Goal: Use online tool/utility: Utilize a website feature to perform a specific function

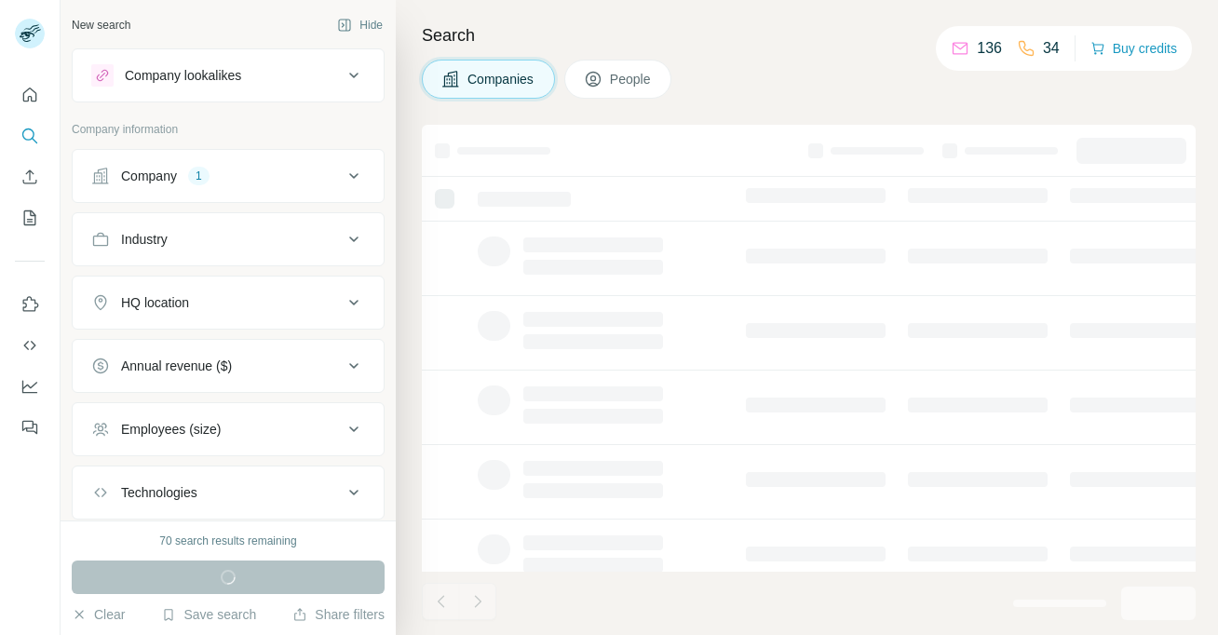
click at [300, 77] on div "Company lookalikes" at bounding box center [216, 75] width 251 height 22
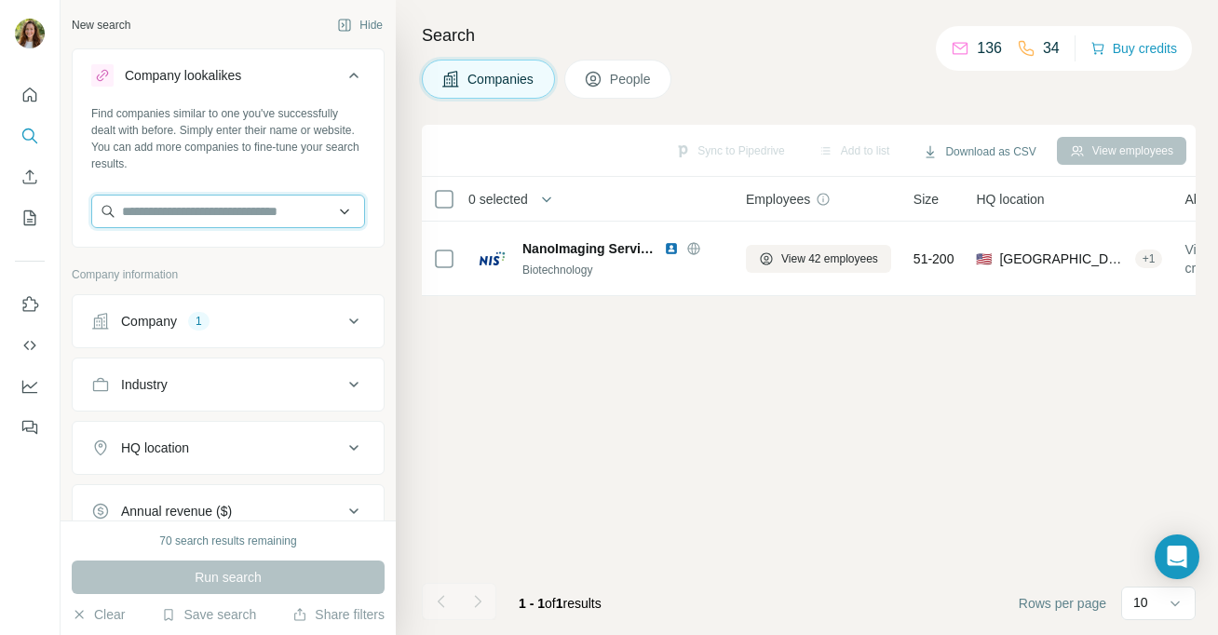
click at [272, 214] on input "text" at bounding box center [228, 212] width 274 height 34
paste input "**********"
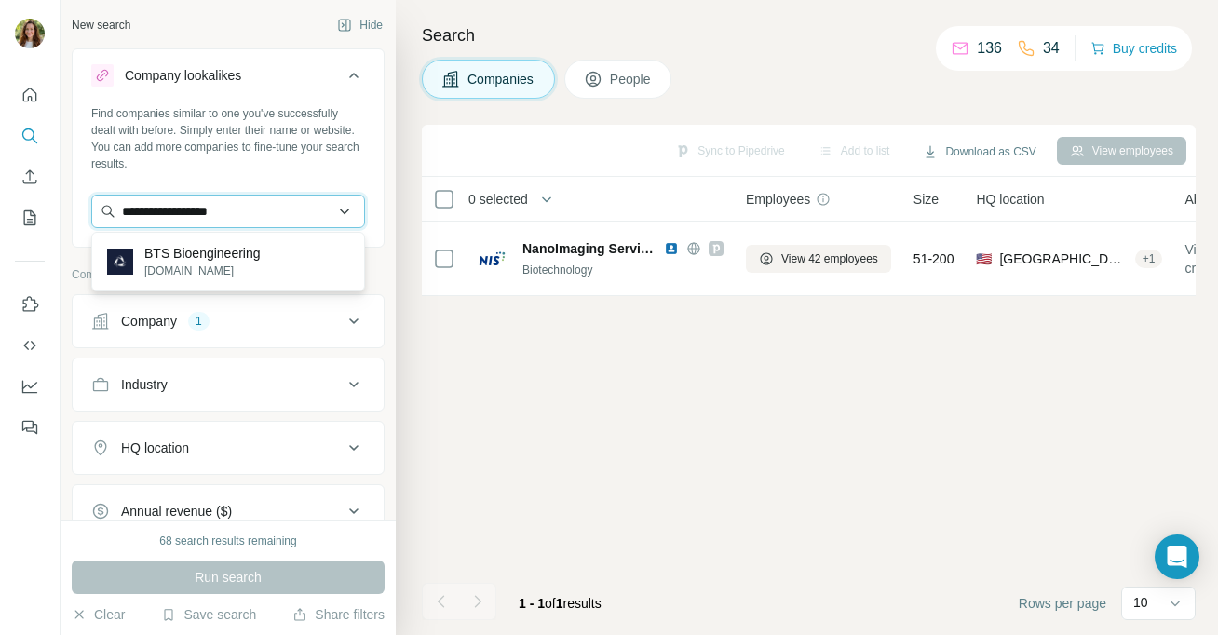
drag, startPoint x: 245, startPoint y: 219, endPoint x: 303, endPoint y: 207, distance: 59.0
click at [248, 219] on input "**********" at bounding box center [228, 212] width 274 height 34
drag, startPoint x: 306, startPoint y: 210, endPoint x: 87, endPoint y: 189, distance: 220.8
click at [88, 189] on div "**********" at bounding box center [228, 174] width 311 height 138
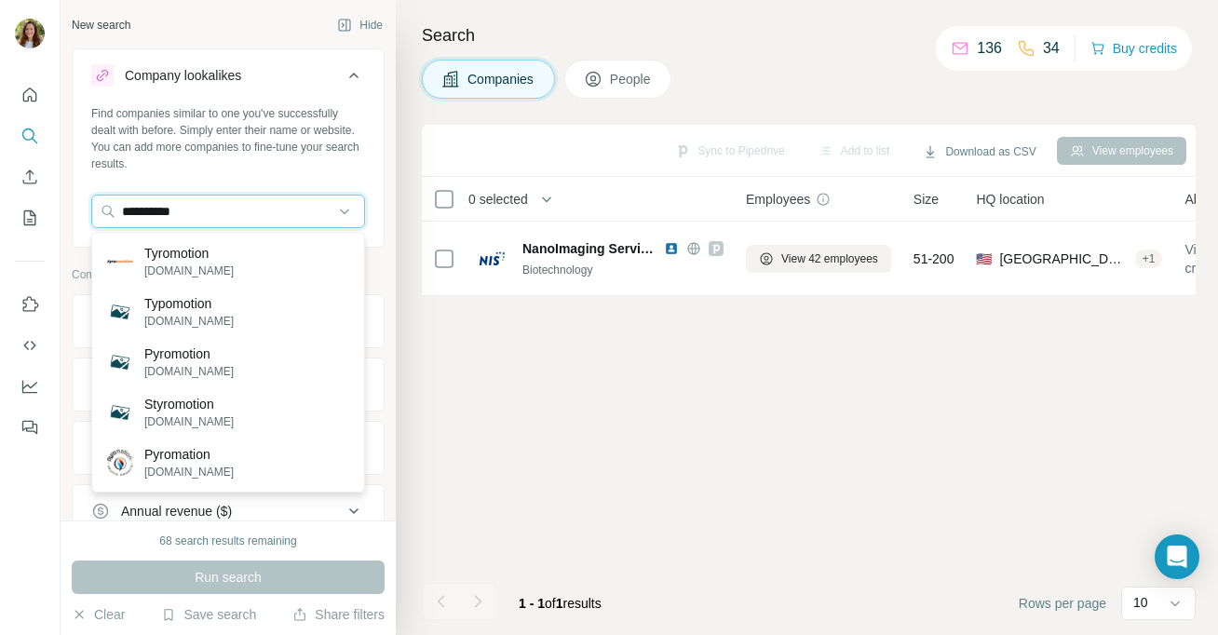
type input "**********"
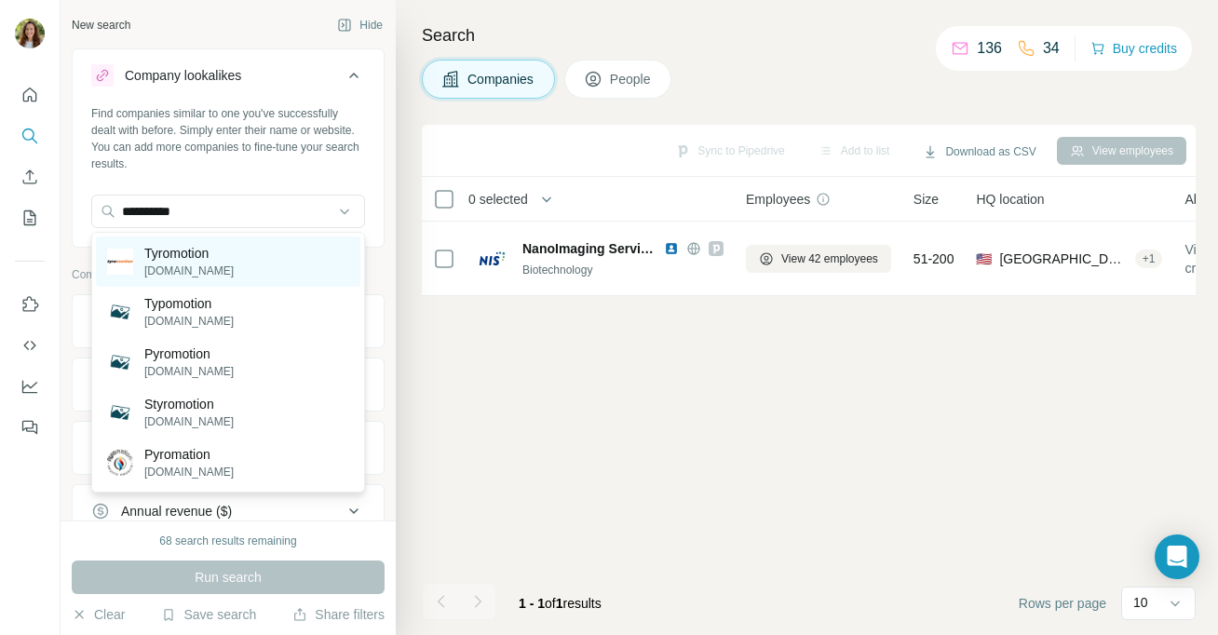
click at [243, 266] on div "Tyromotion [DOMAIN_NAME]" at bounding box center [228, 262] width 264 height 50
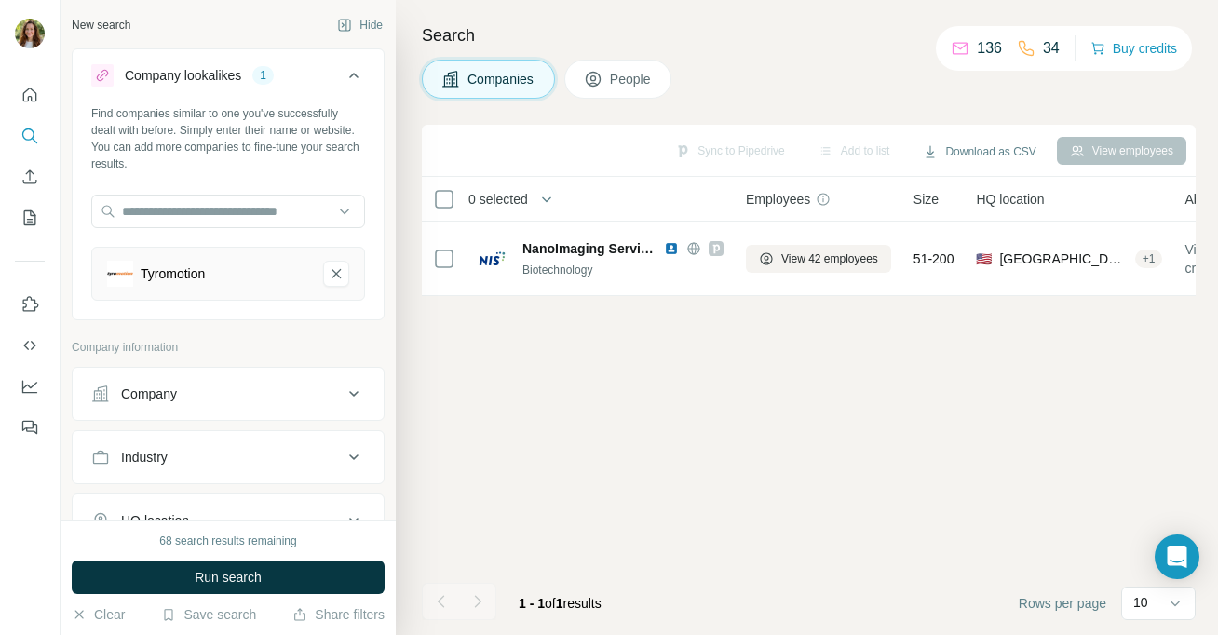
scroll to position [81, 0]
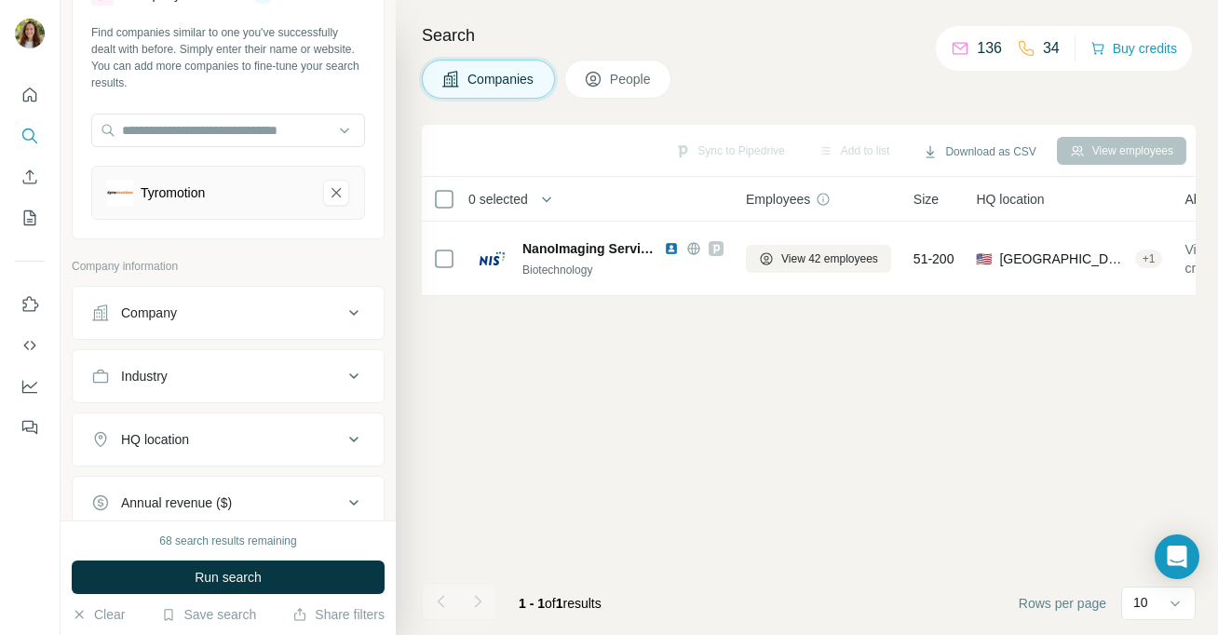
click at [253, 317] on div "Company" at bounding box center [216, 313] width 251 height 19
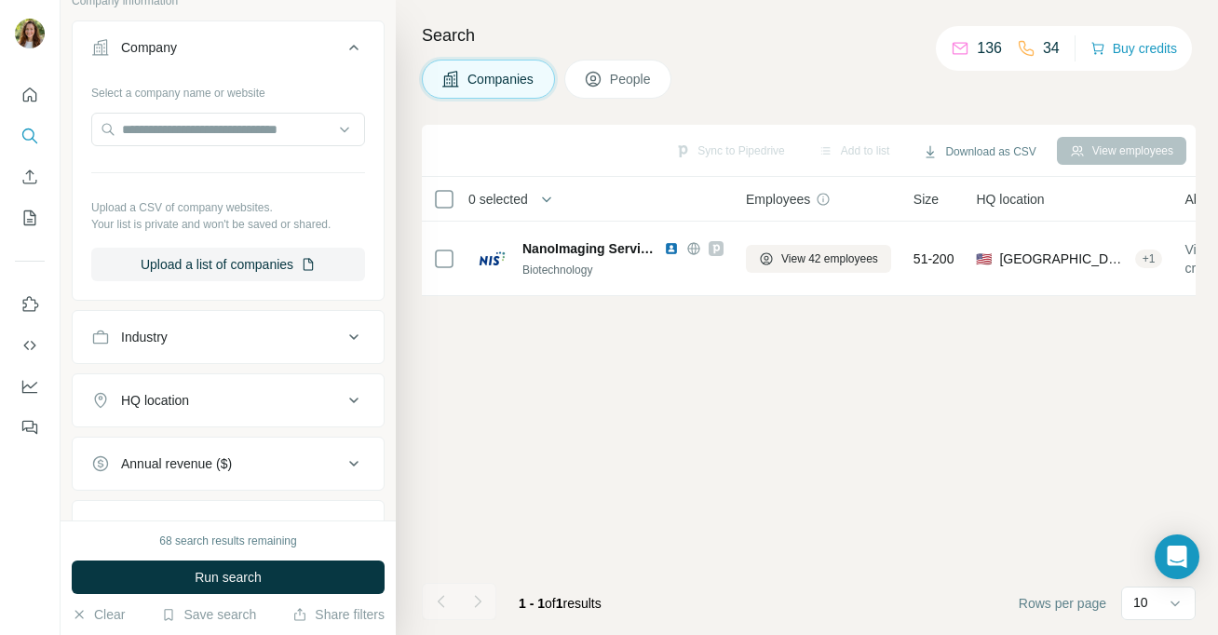
scroll to position [422, 0]
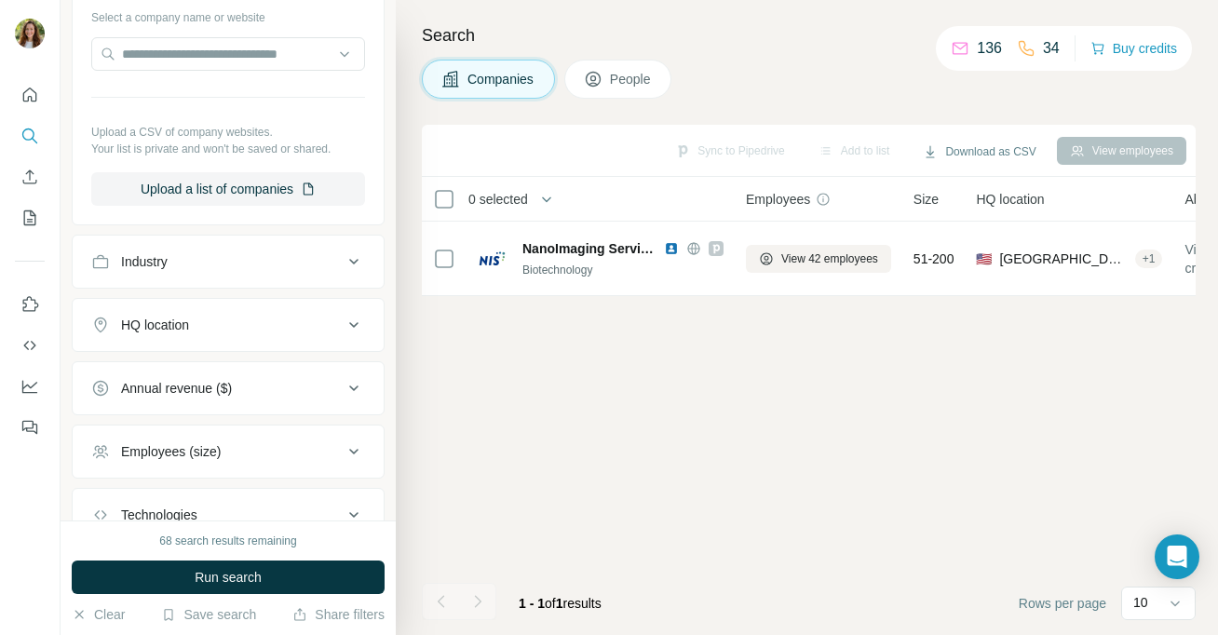
click at [242, 262] on div "Industry" at bounding box center [216, 261] width 251 height 19
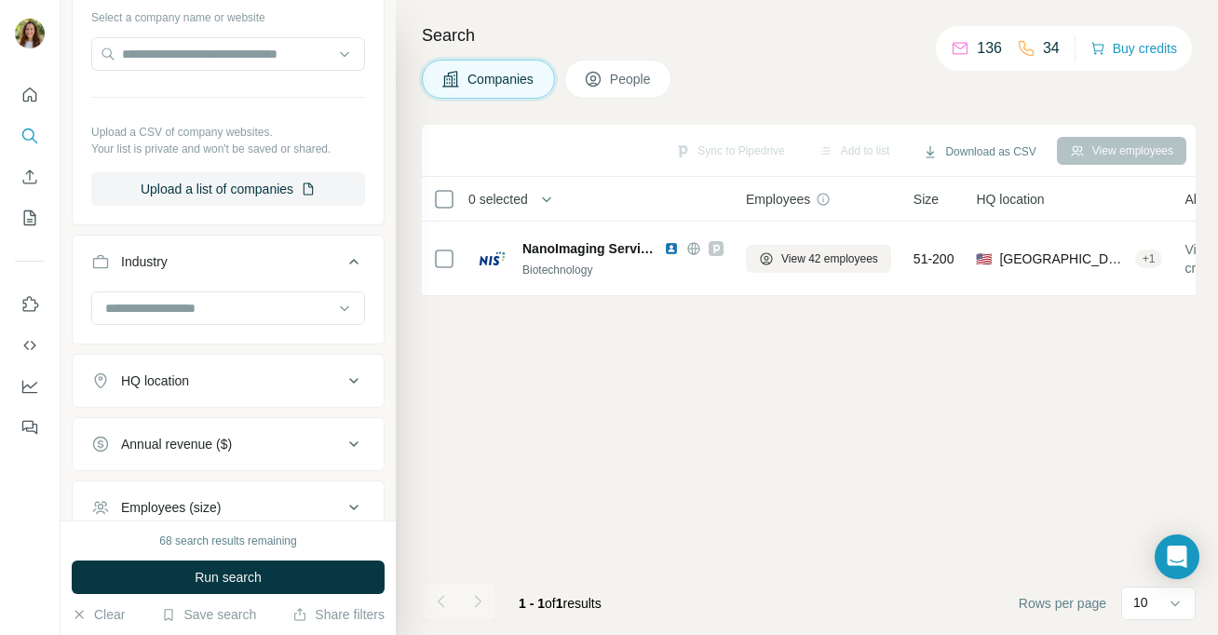
click at [232, 387] on div "HQ location" at bounding box center [216, 381] width 251 height 19
click at [250, 424] on input "text" at bounding box center [228, 428] width 274 height 34
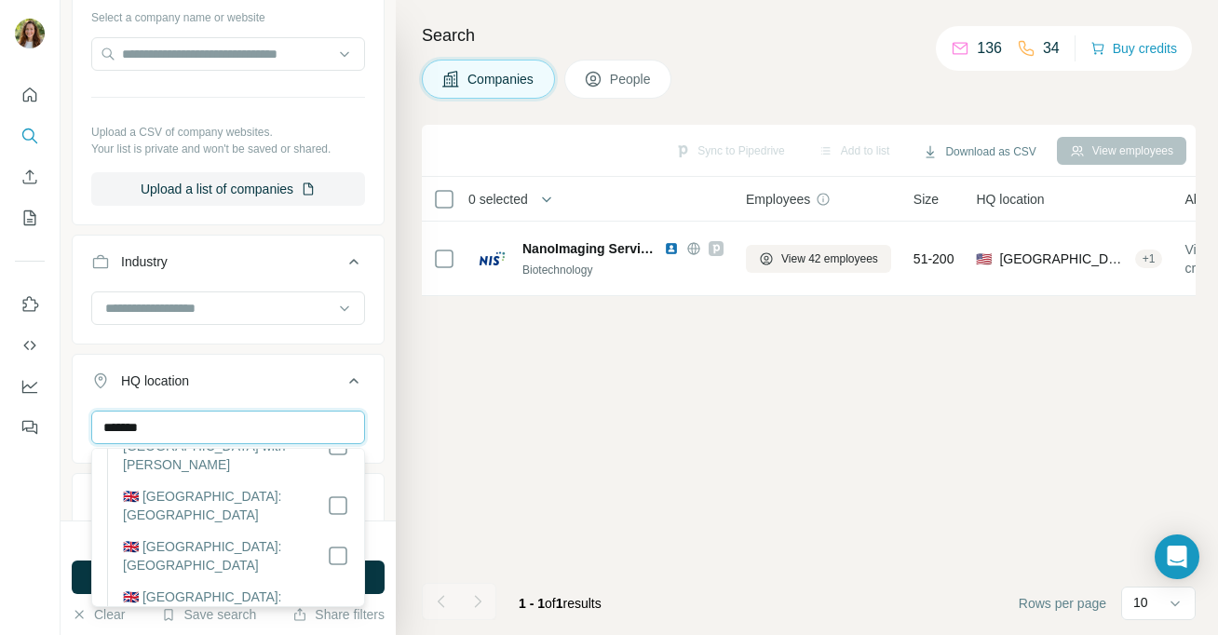
scroll to position [0, 0]
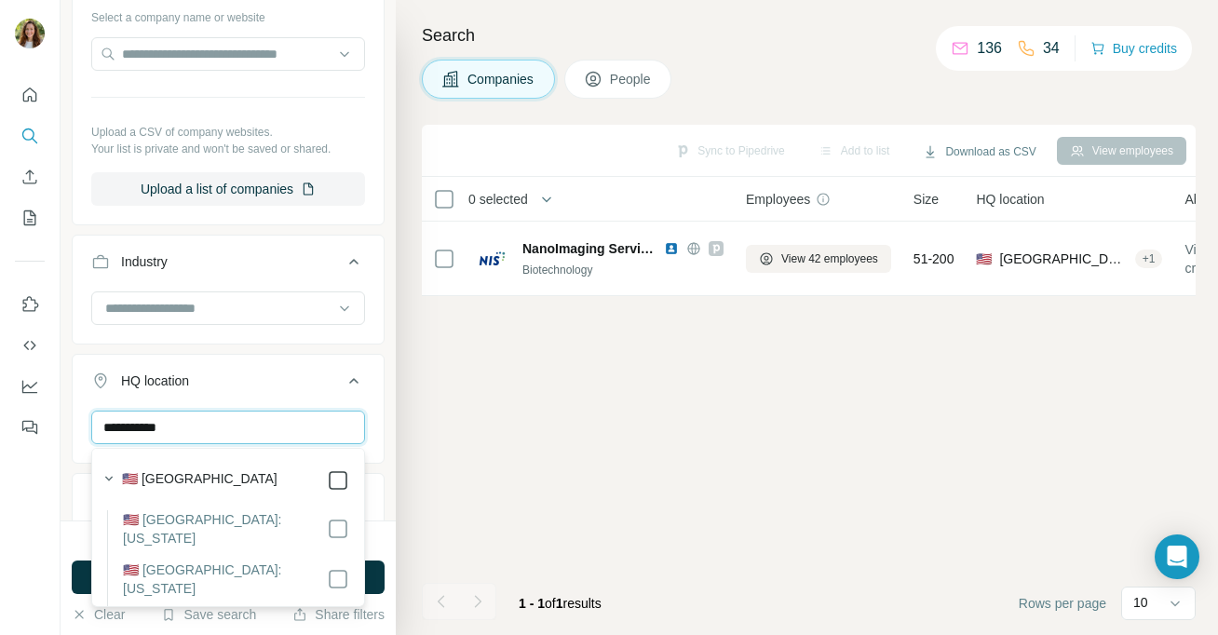
type input "**********"
click at [423, 444] on div "Sync to Pipedrive Add to list Download as CSV View employees 0 selected Compani…" at bounding box center [809, 380] width 774 height 510
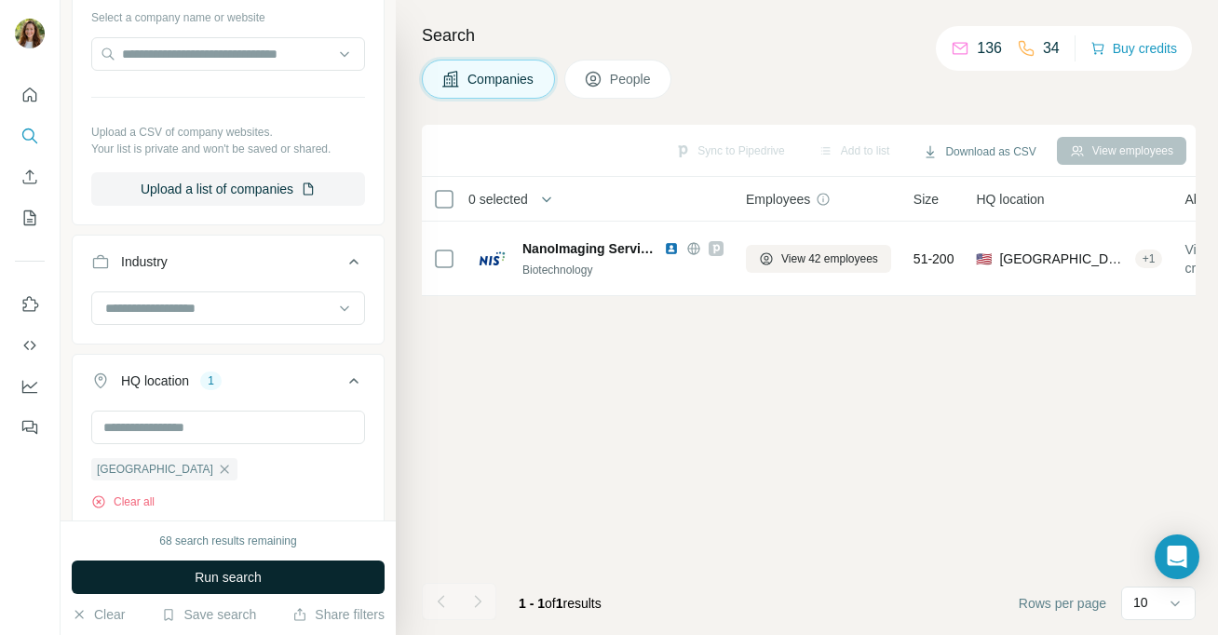
click at [253, 576] on span "Run search" at bounding box center [228, 577] width 67 height 19
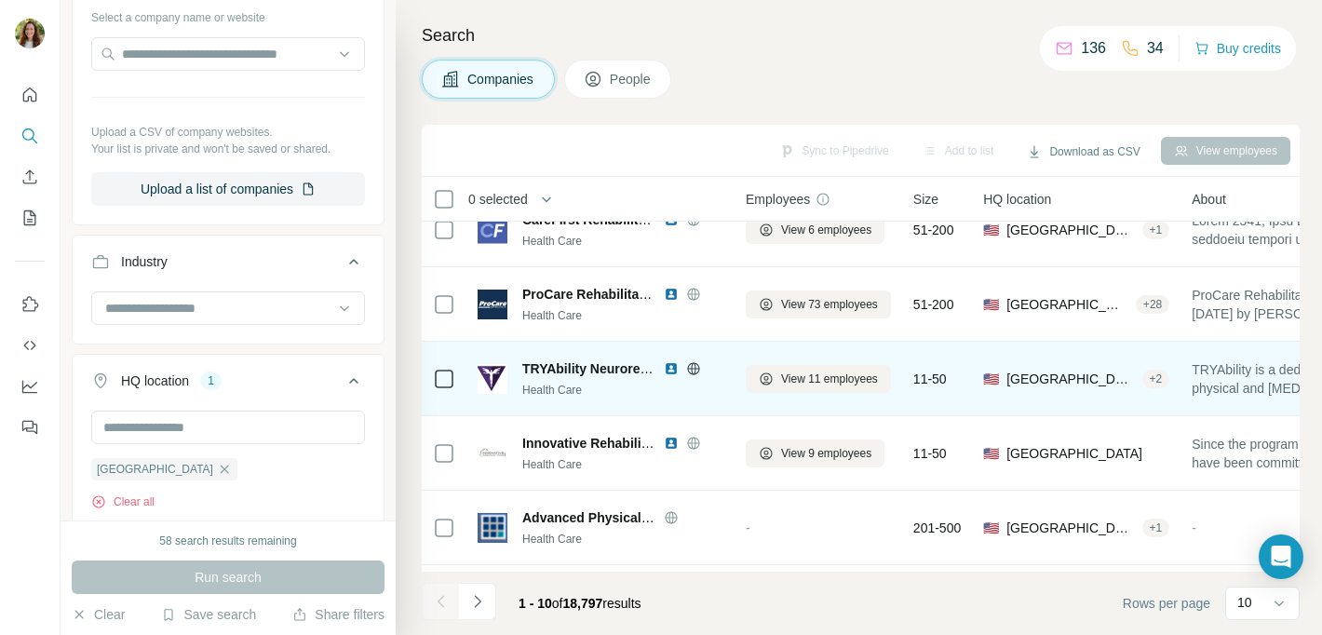
scroll to position [104, 0]
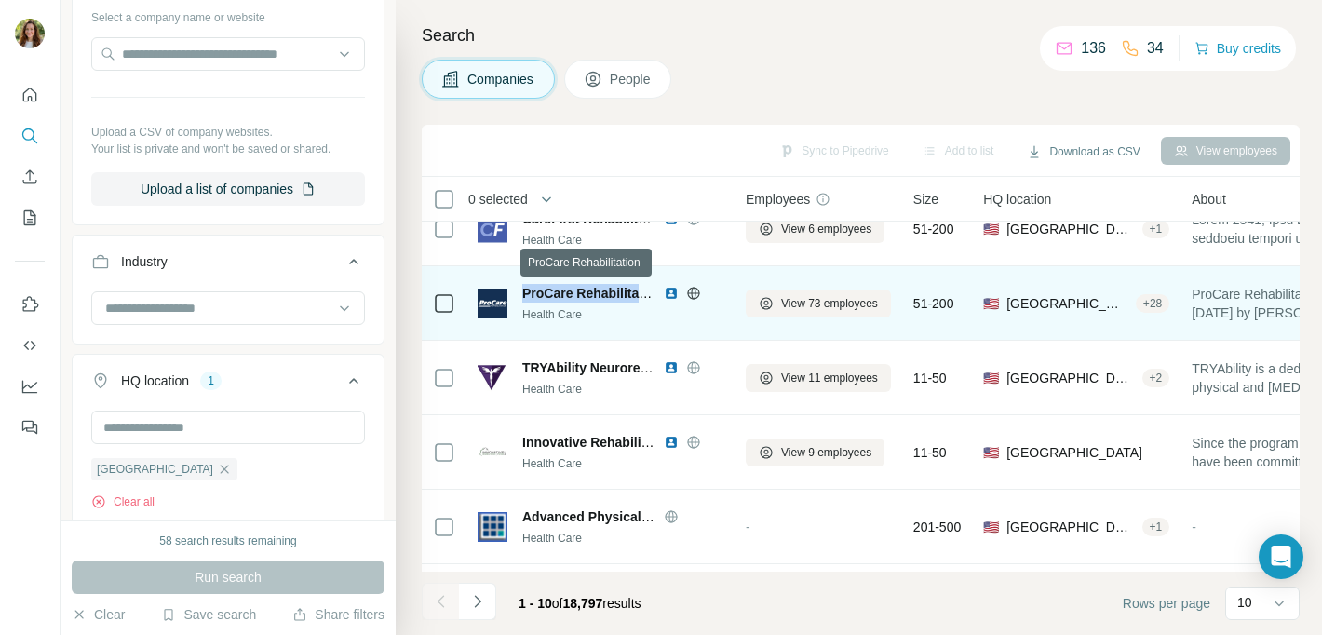
drag, startPoint x: 524, startPoint y: 293, endPoint x: 649, endPoint y: 292, distance: 124.8
click at [649, 292] on span "ProCare Rehabilitation" at bounding box center [592, 293] width 141 height 15
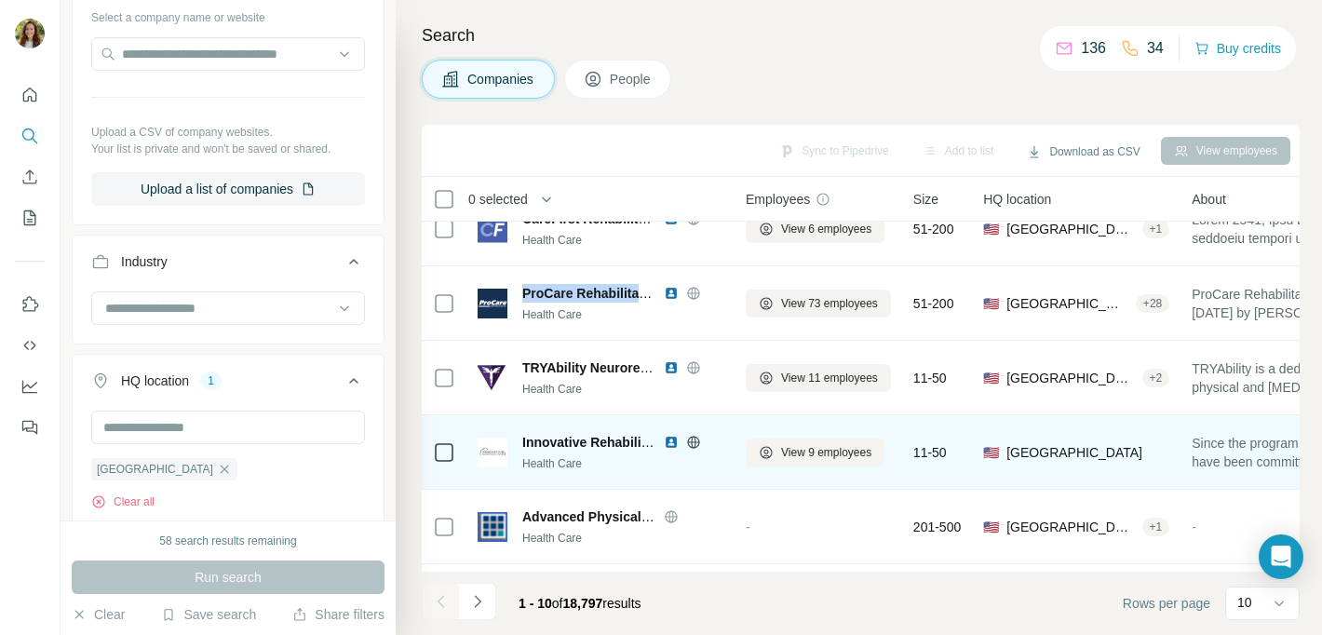
copy span "ProCare Rehabilitati"
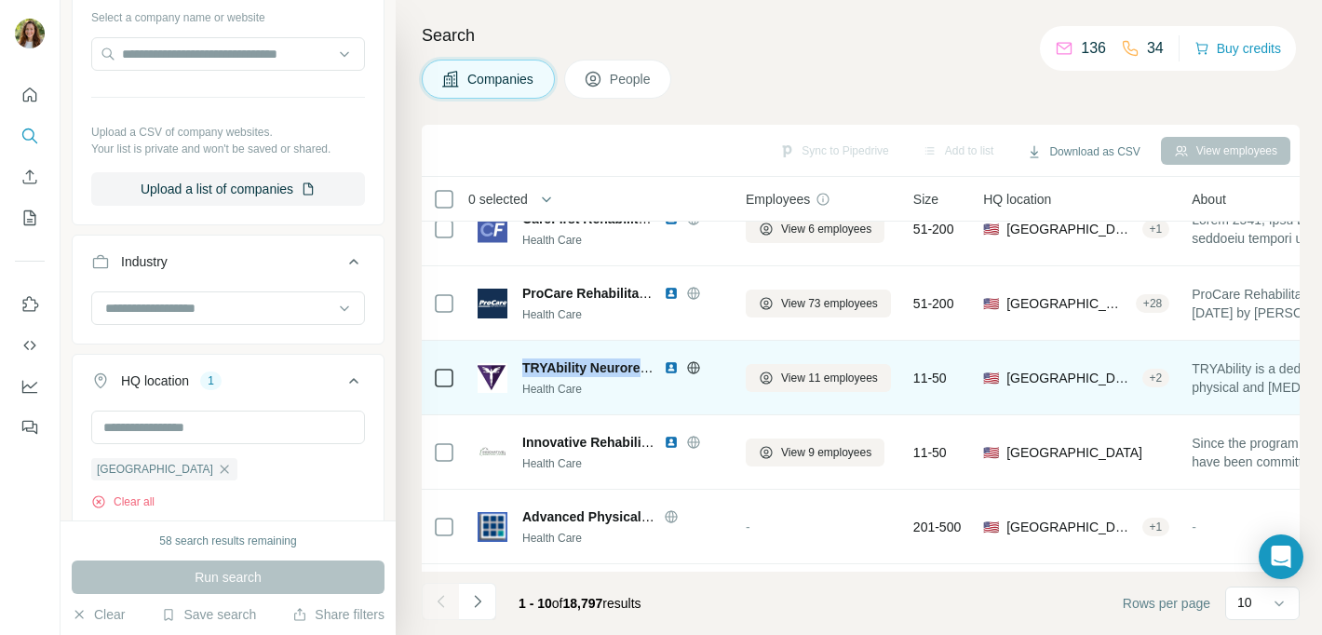
drag, startPoint x: 529, startPoint y: 368, endPoint x: 658, endPoint y: 367, distance: 129.5
click at [658, 367] on div "TRYAbility Neurorecovery Center" at bounding box center [622, 368] width 201 height 19
copy span "TRYAbility Neuroreco"
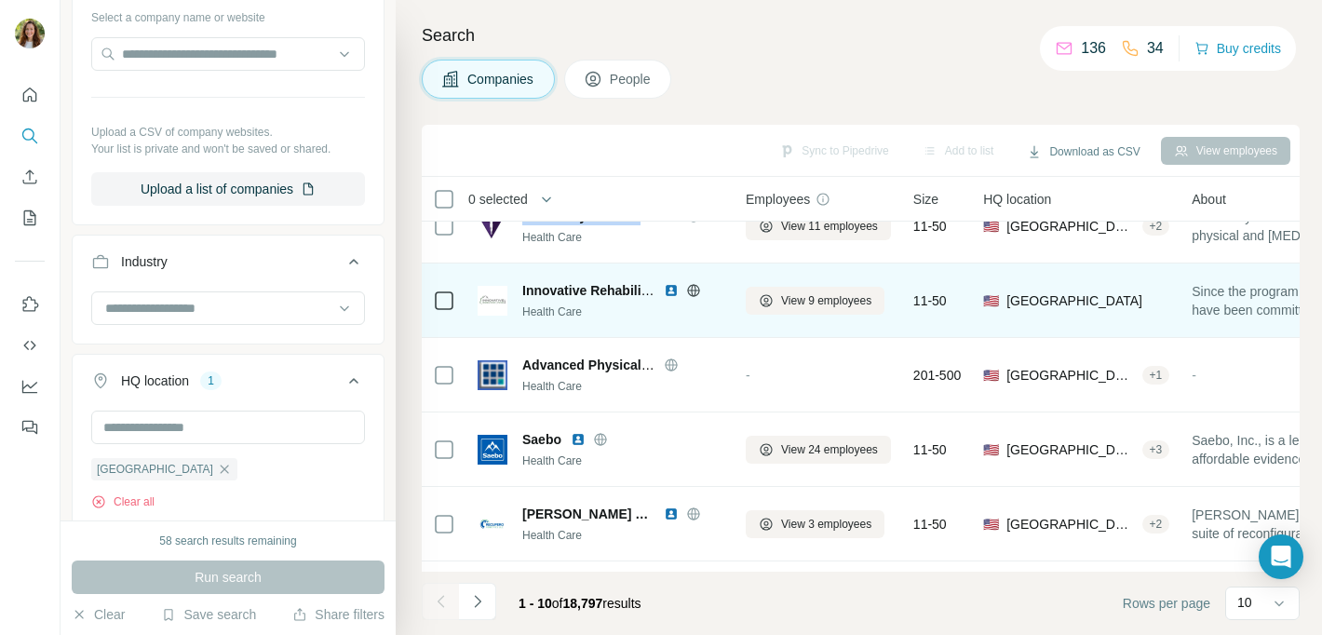
scroll to position [264, 0]
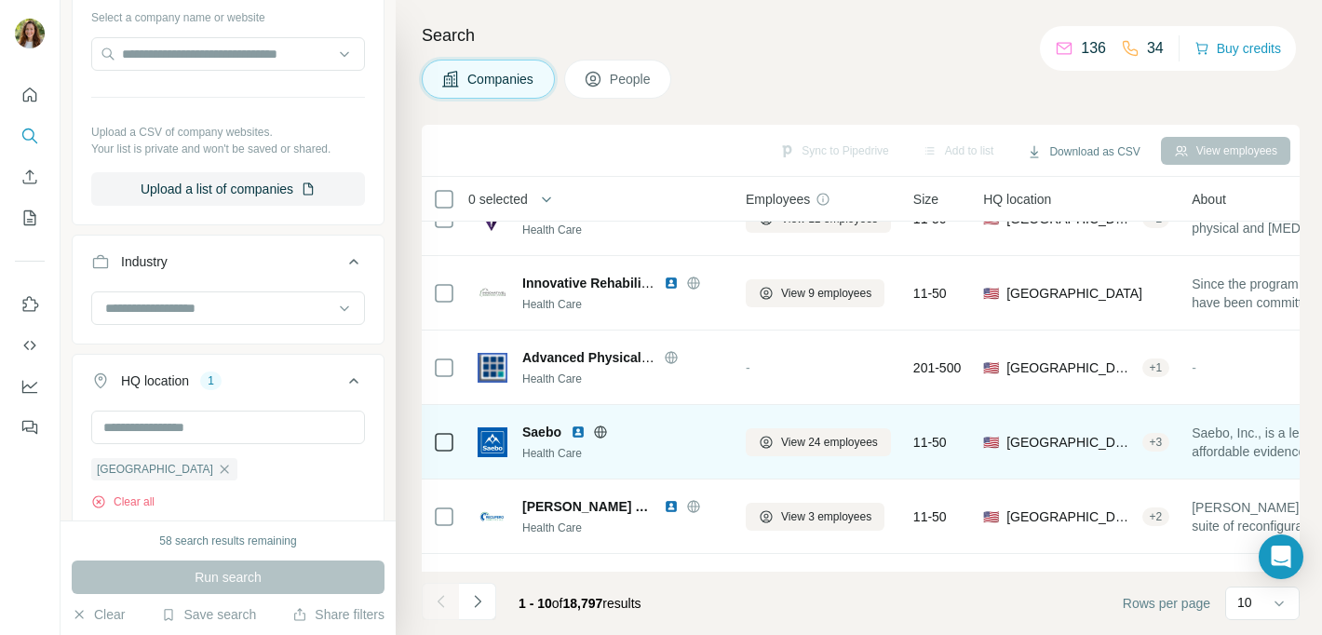
click at [541, 429] on span "Saebo" at bounding box center [541, 432] width 39 height 19
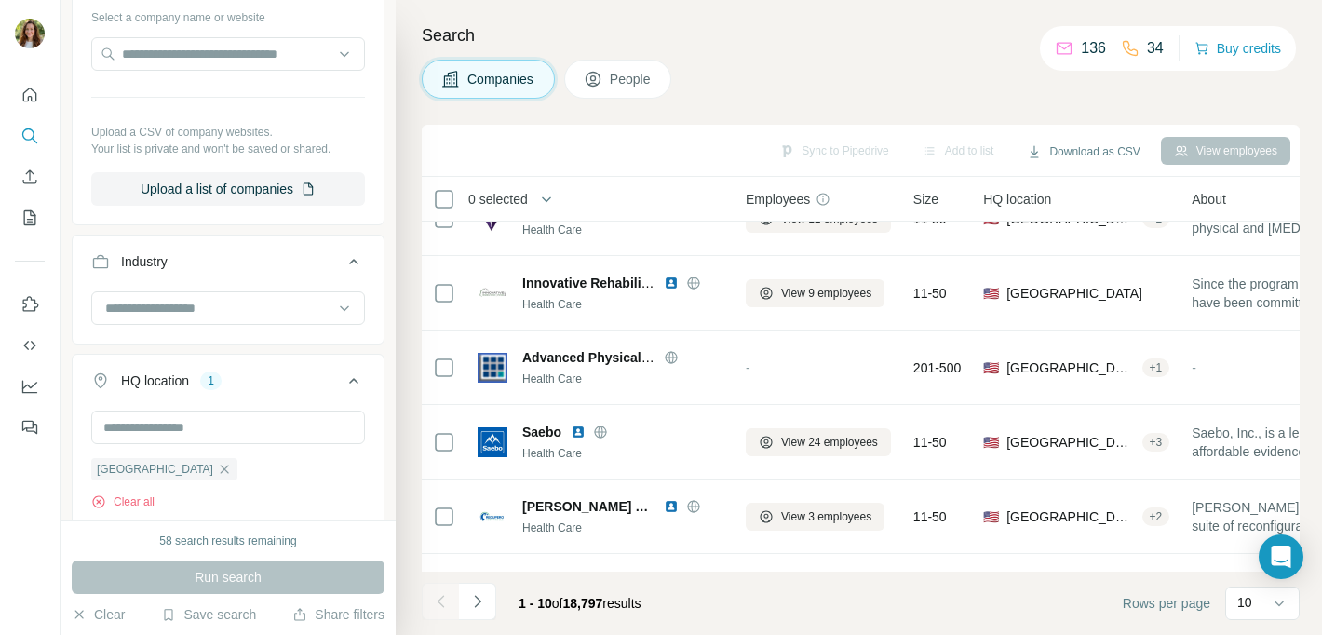
scroll to position [395, 0]
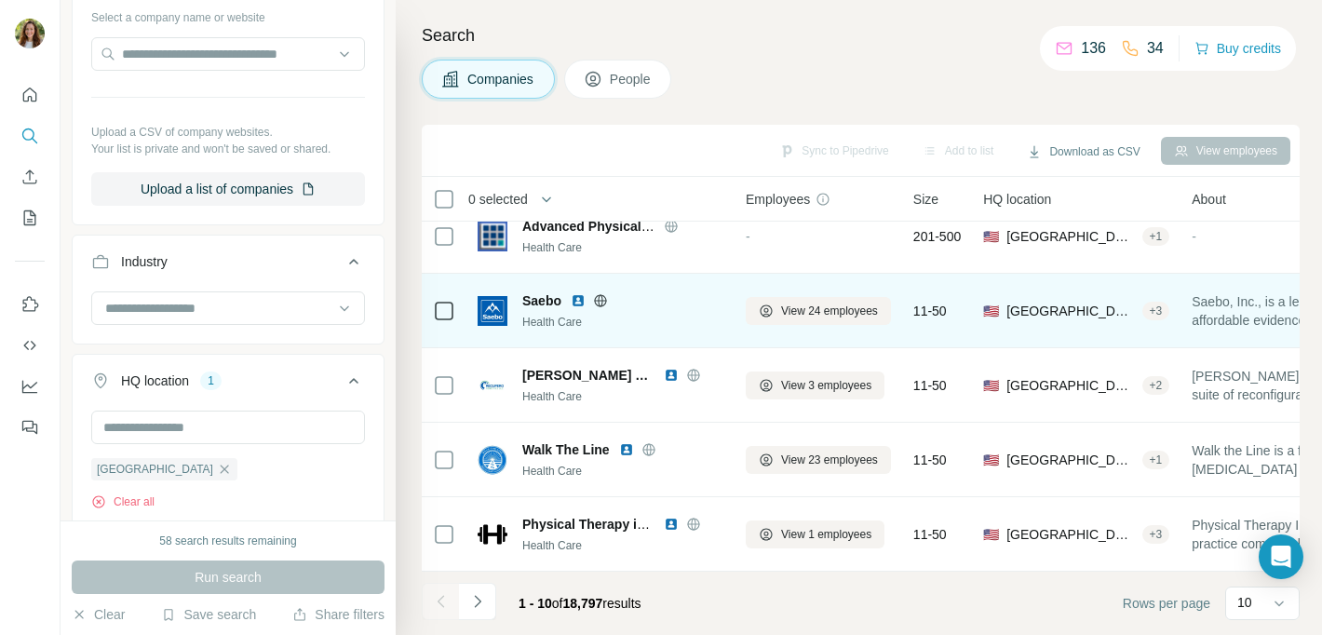
click at [543, 305] on span "Saebo" at bounding box center [541, 301] width 39 height 19
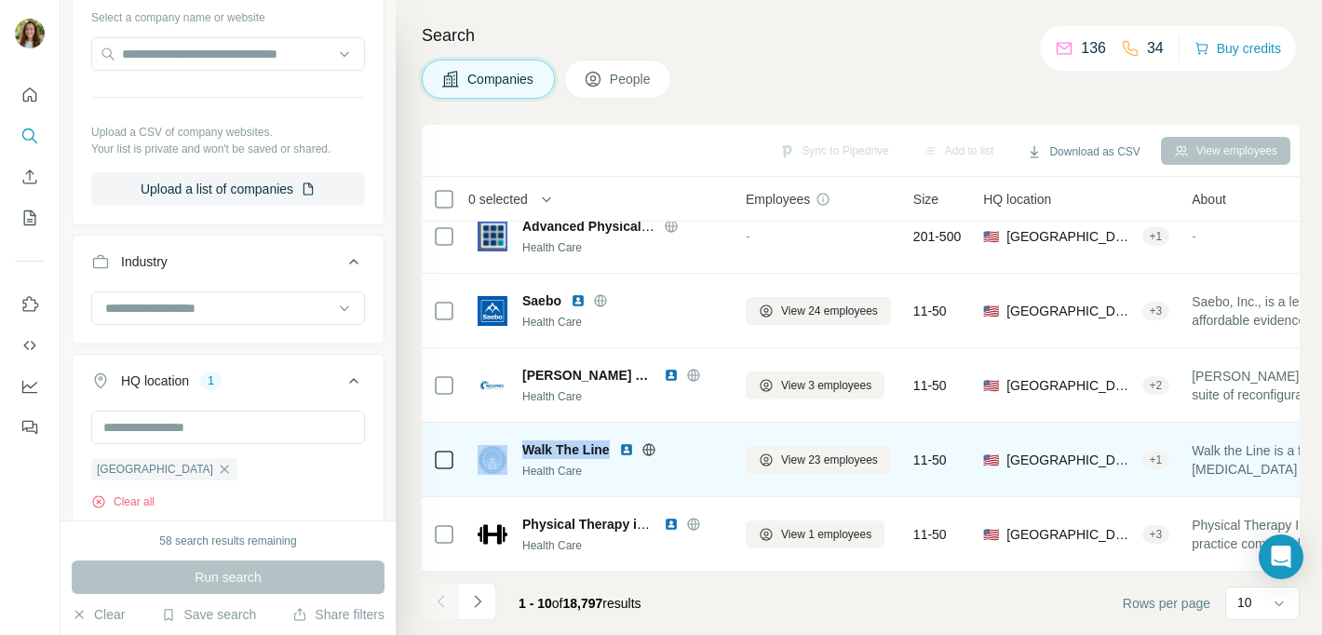
drag, startPoint x: 610, startPoint y: 452, endPoint x: 508, endPoint y: 451, distance: 102.4
click at [508, 450] on div "Walk The Line Health Care" at bounding box center [601, 460] width 246 height 39
copy div "Walk The Line"
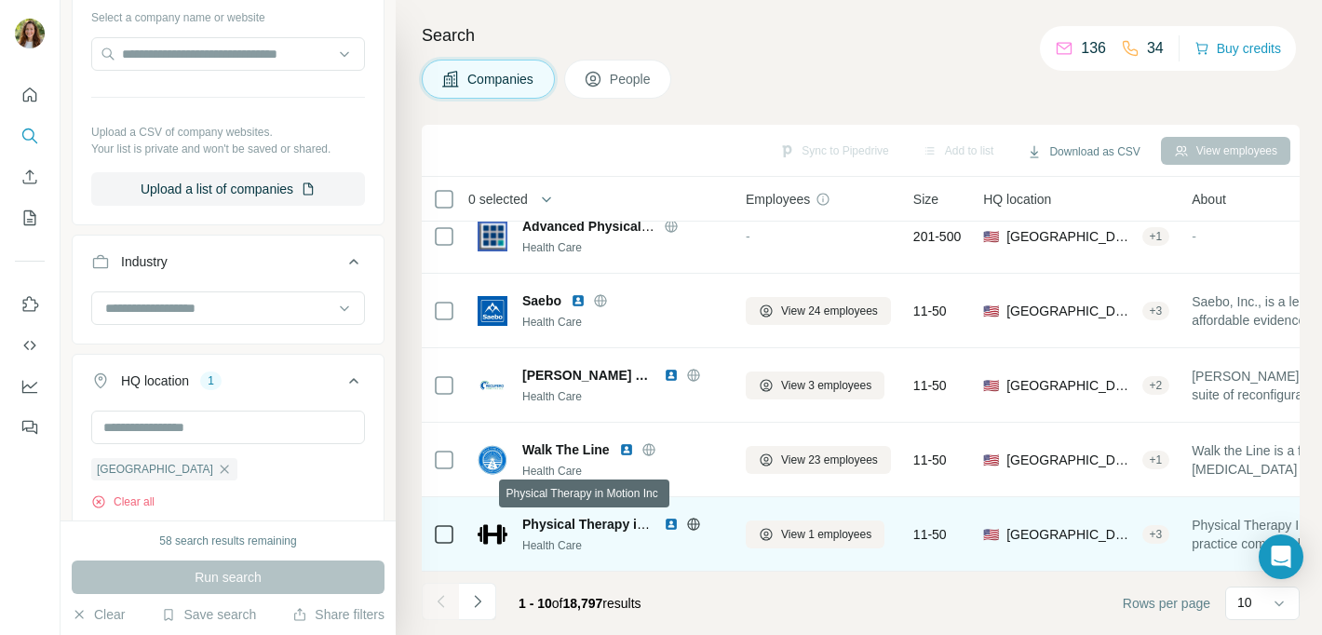
click at [605, 517] on span "Physical Therapy in Motion Inc" at bounding box center [617, 524] width 191 height 15
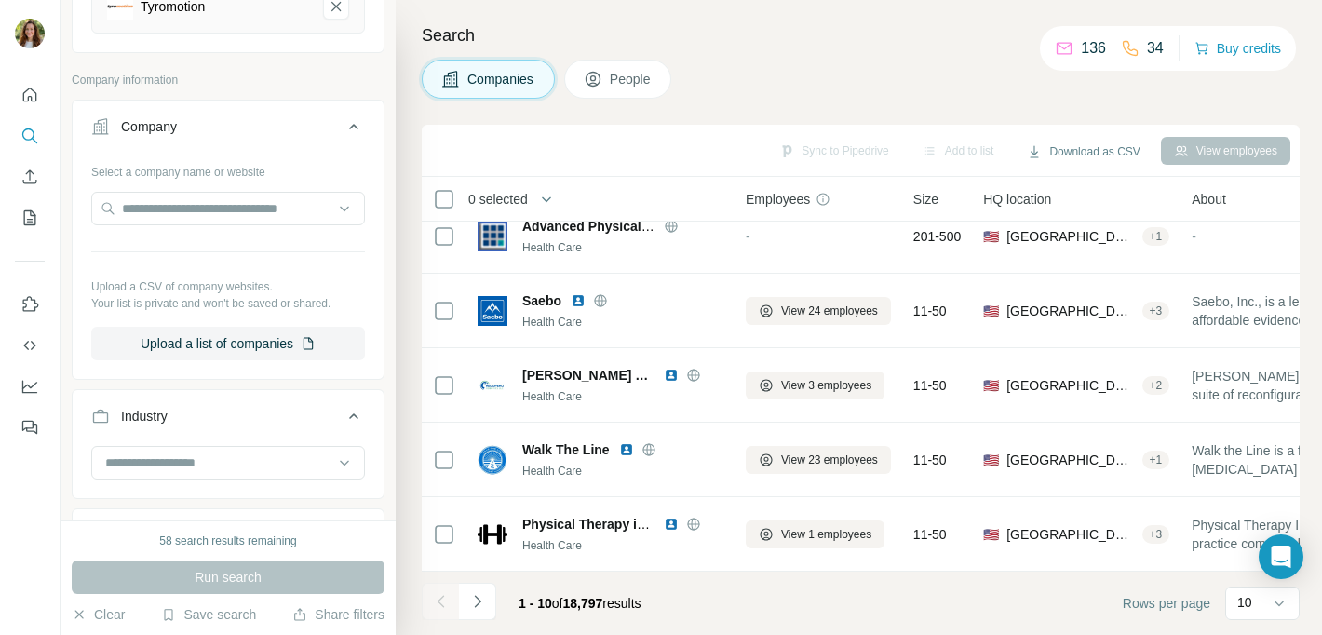
scroll to position [0, 0]
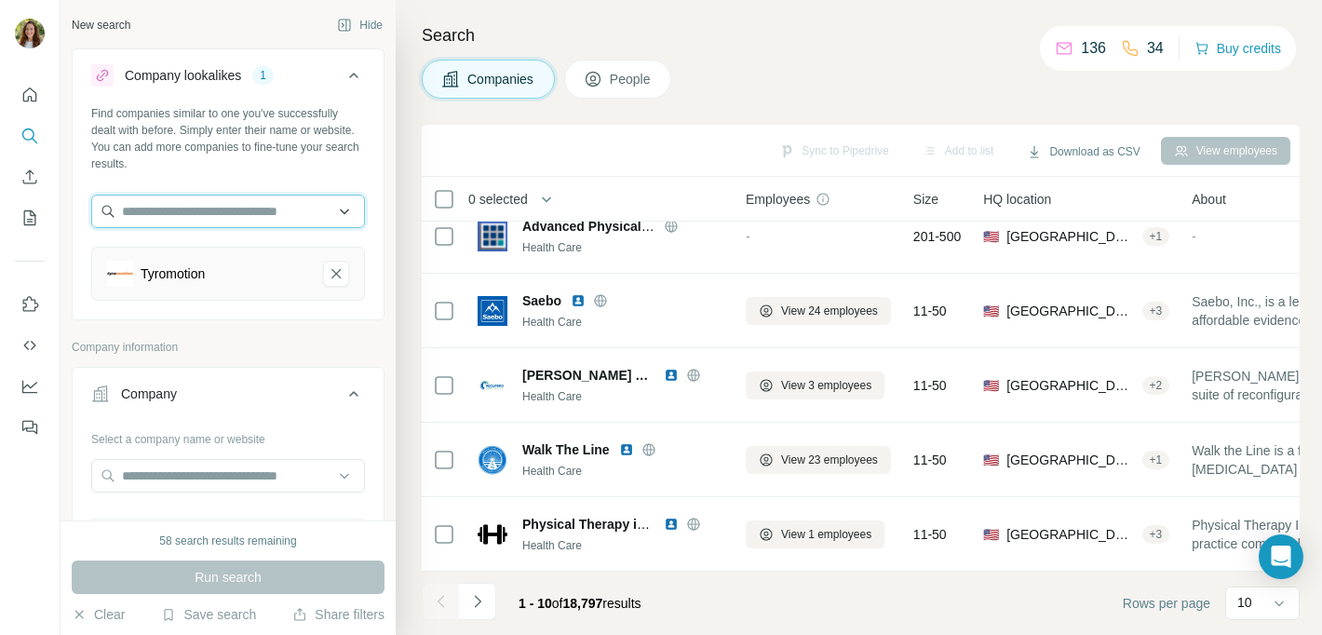
drag, startPoint x: 215, startPoint y: 216, endPoint x: 251, endPoint y: 215, distance: 36.3
click at [216, 216] on input "text" at bounding box center [228, 212] width 274 height 34
paste input "**********"
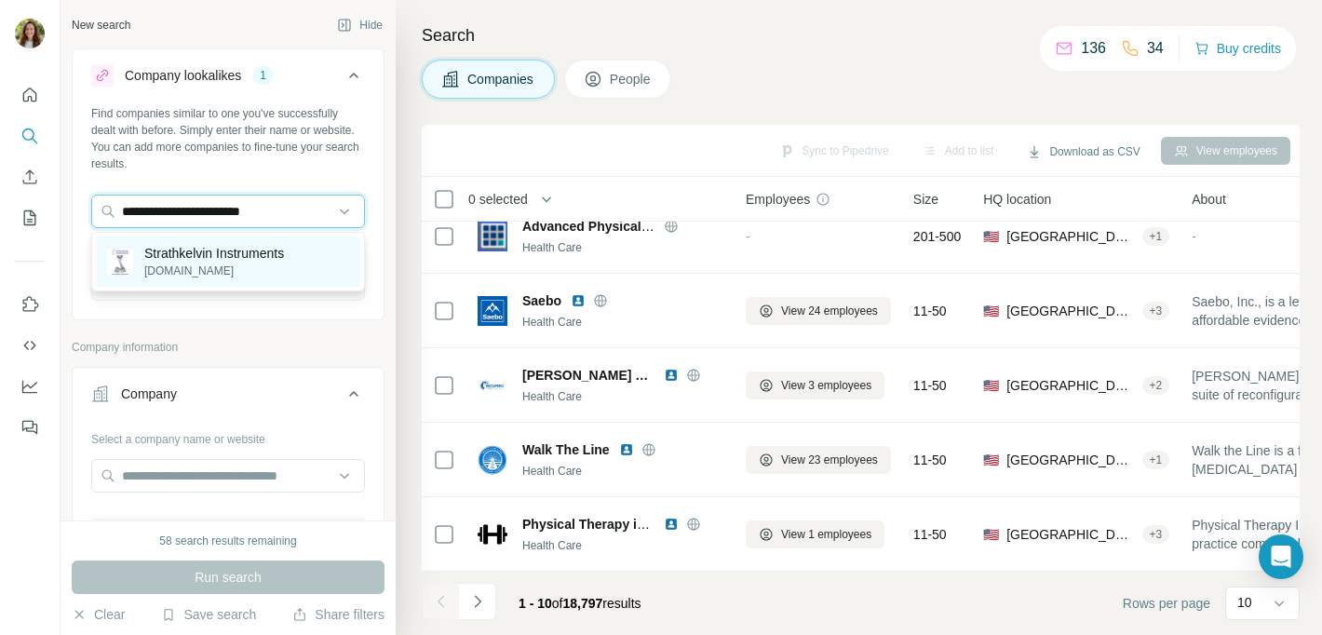
type input "**********"
click at [248, 281] on div "Strathkelvin Instruments [DOMAIN_NAME]" at bounding box center [228, 262] width 264 height 50
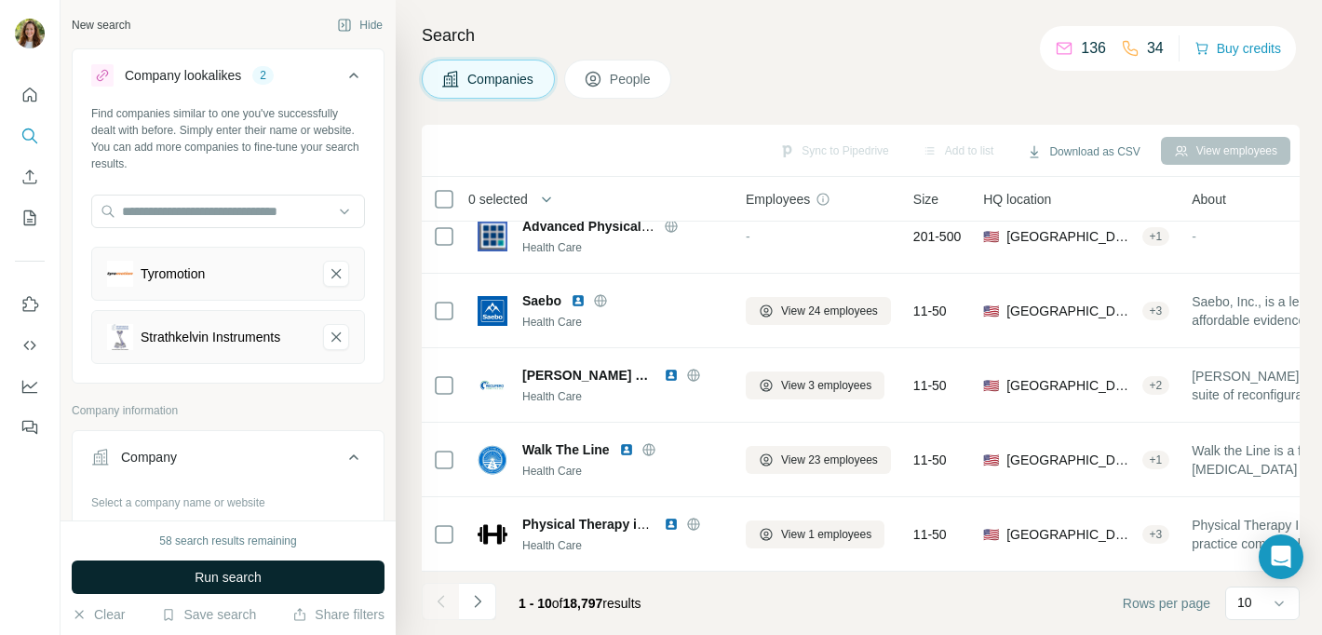
click at [244, 582] on span "Run search" at bounding box center [228, 577] width 67 height 19
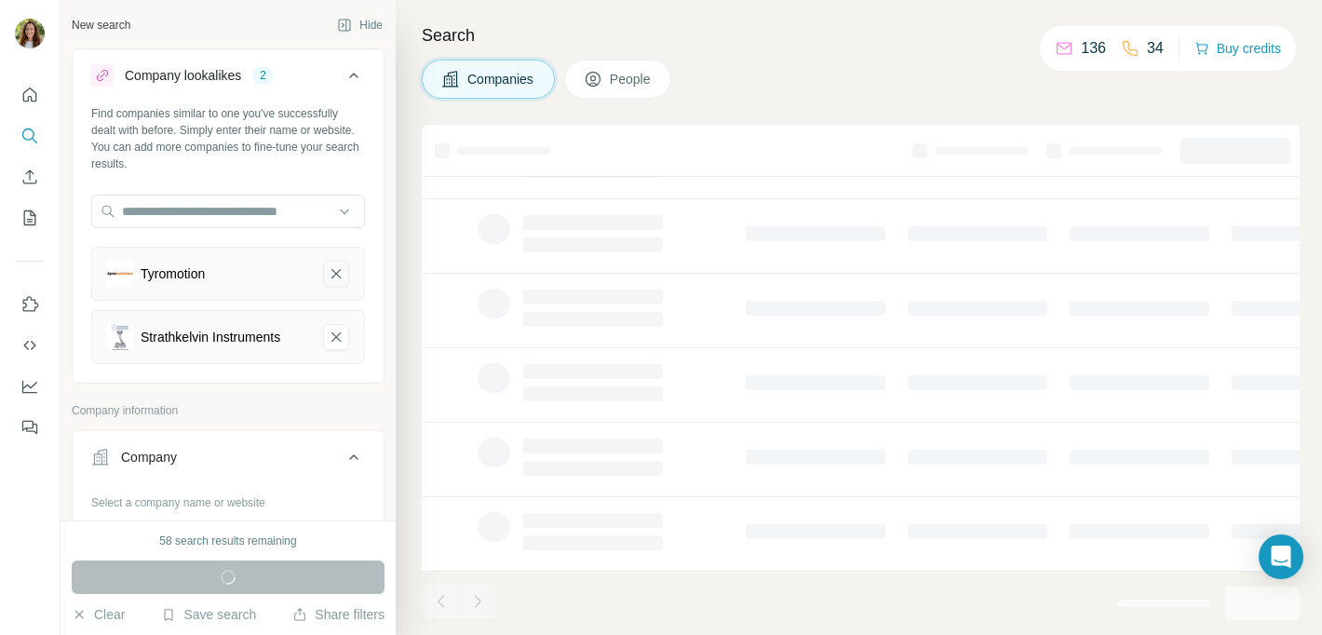
click at [343, 279] on icon "Tyromotion-remove-button" at bounding box center [336, 273] width 17 height 19
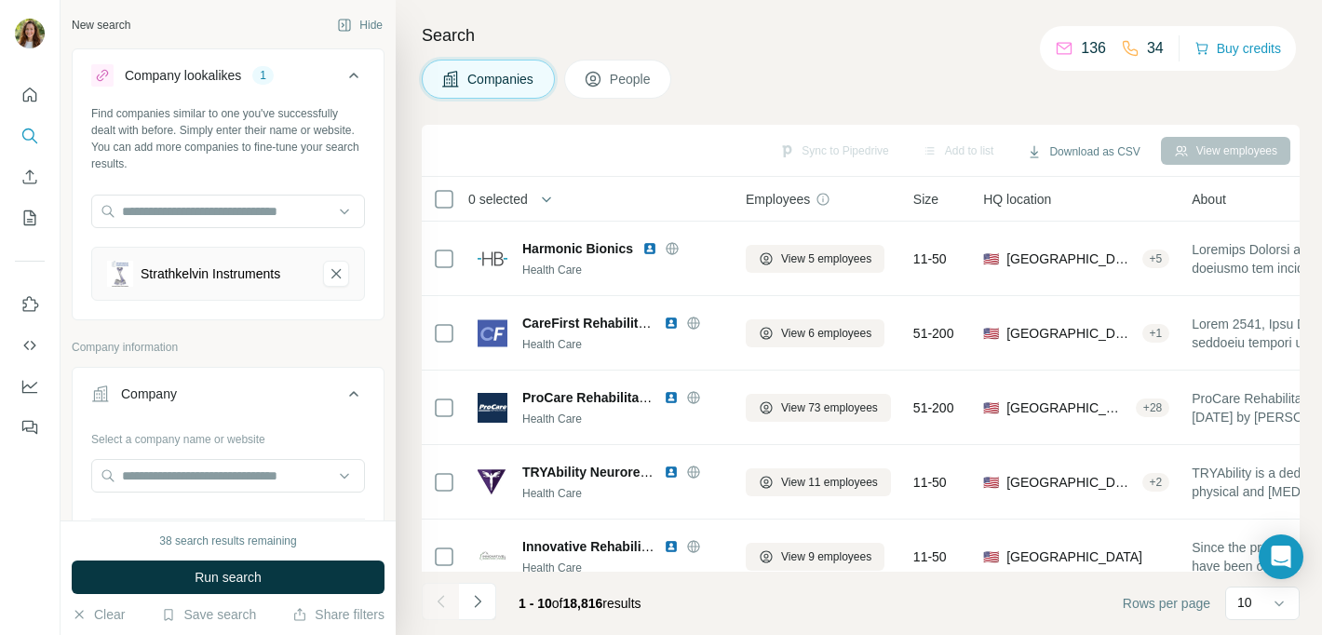
click at [245, 574] on span "Run search" at bounding box center [228, 577] width 67 height 19
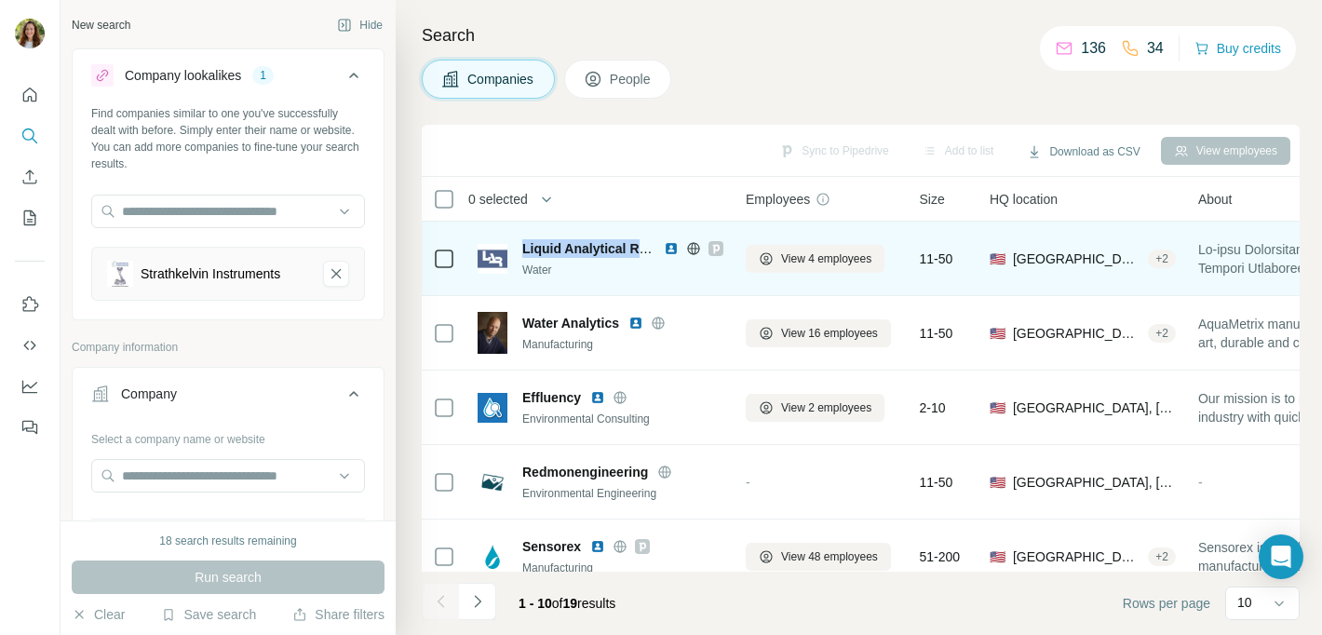
drag, startPoint x: 521, startPoint y: 249, endPoint x: 640, endPoint y: 248, distance: 119.2
click at [640, 248] on div "Liquid Analytical Resource Water" at bounding box center [601, 258] width 246 height 39
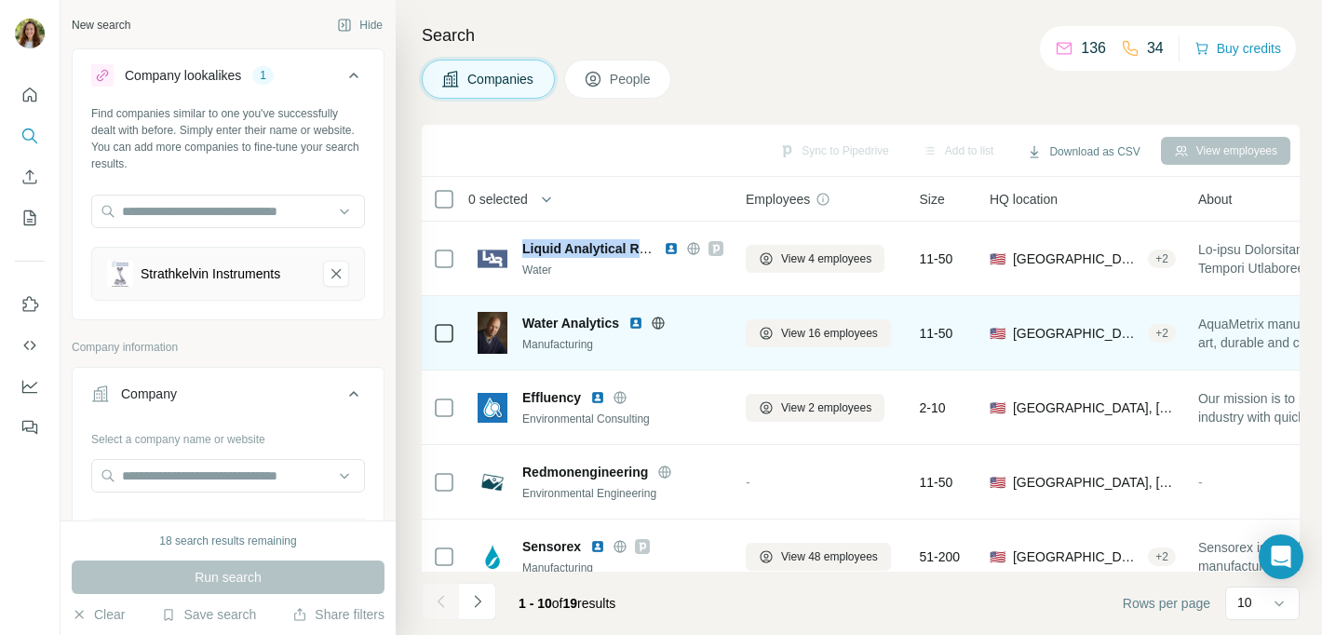
copy span "Liquid Analytical R"
drag, startPoint x: 523, startPoint y: 323, endPoint x: 626, endPoint y: 325, distance: 102.5
click at [626, 325] on div "Water Analytics" at bounding box center [622, 323] width 201 height 19
copy span "Water Analytics"
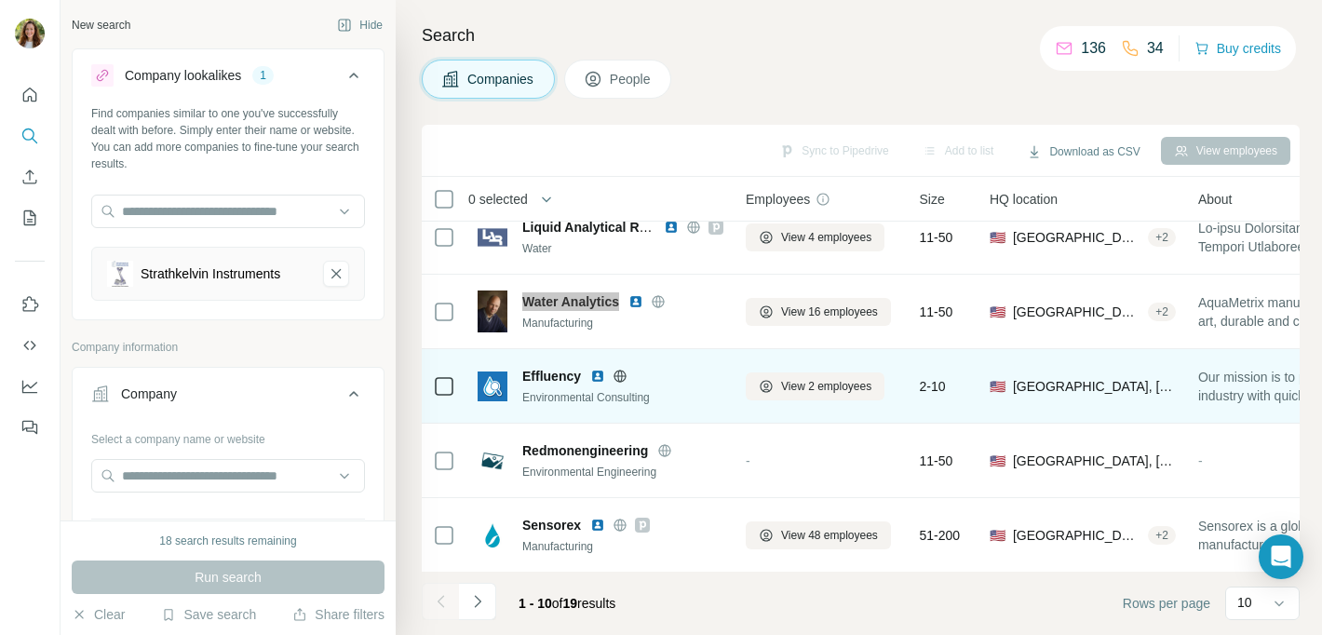
scroll to position [33, 0]
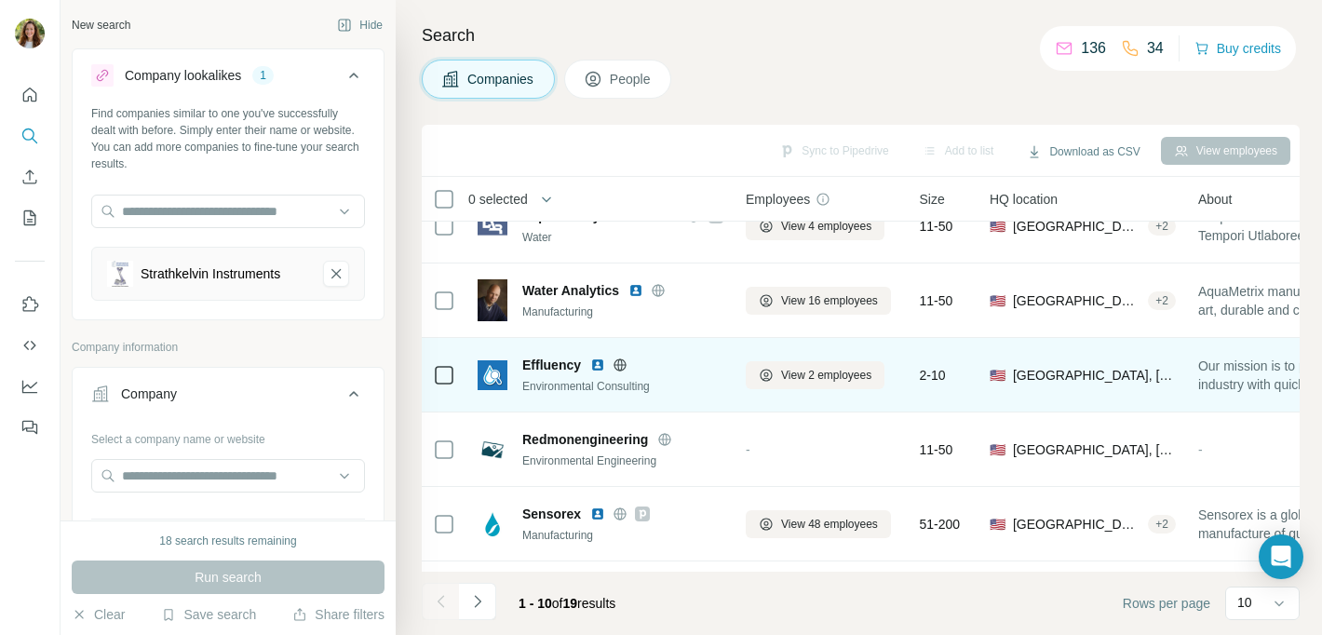
drag, startPoint x: 565, startPoint y: 356, endPoint x: 596, endPoint y: 357, distance: 30.7
click at [568, 356] on span "Effluency" at bounding box center [551, 365] width 59 height 19
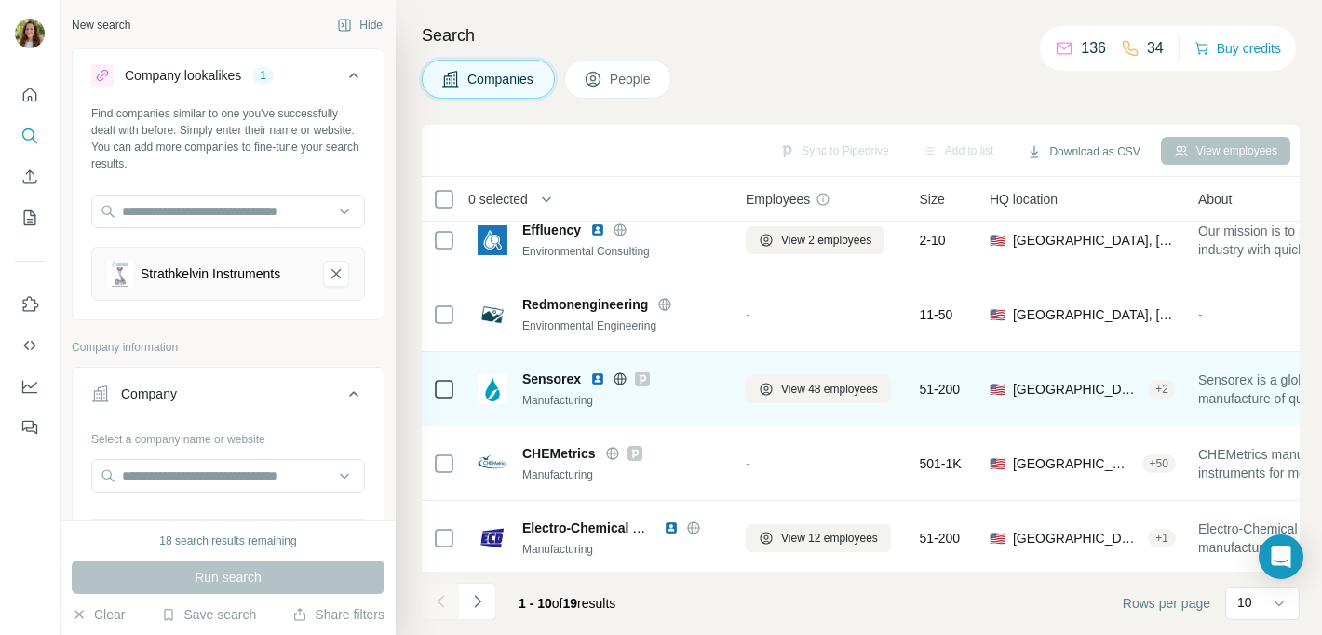
scroll to position [173, 0]
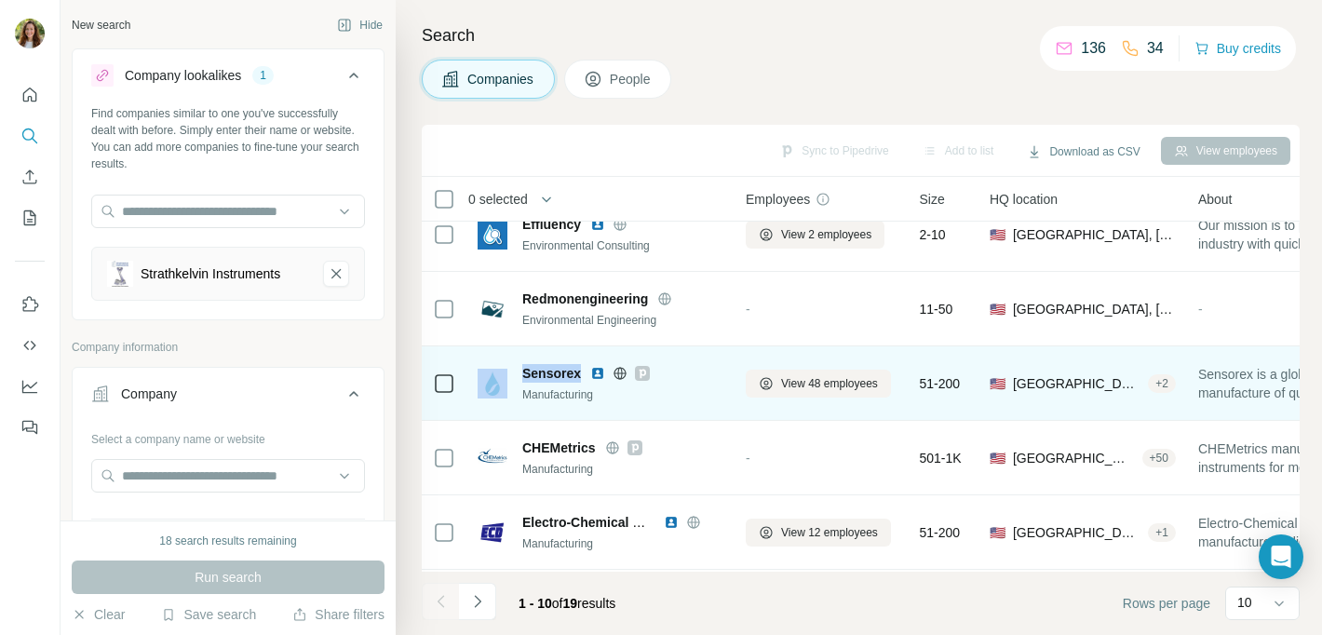
drag, startPoint x: 582, startPoint y: 383, endPoint x: 514, endPoint y: 380, distance: 68.0
click at [514, 380] on div "Sensorex Manufacturing" at bounding box center [601, 383] width 246 height 39
copy div "Sensorex"
